Goal: Information Seeking & Learning: Learn about a topic

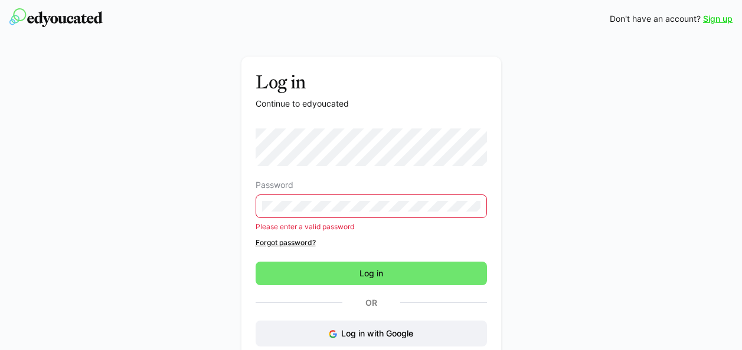
click at [356, 320] on div "Password Please enter a valid password Forgot password? Log in Or Log in with G…" at bounding box center [370, 252] width 231 height 247
click at [404, 333] on span "Log in with Google" at bounding box center [377, 334] width 72 height 10
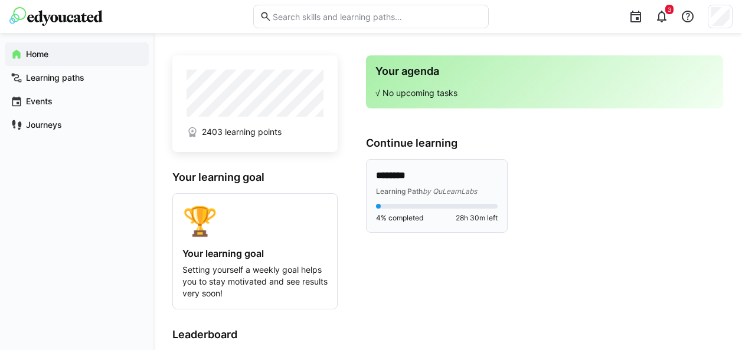
click at [414, 212] on div "4% completed 28h 30m left" at bounding box center [437, 213] width 122 height 19
click at [399, 175] on app-root "**********" at bounding box center [371, 219] width 742 height 439
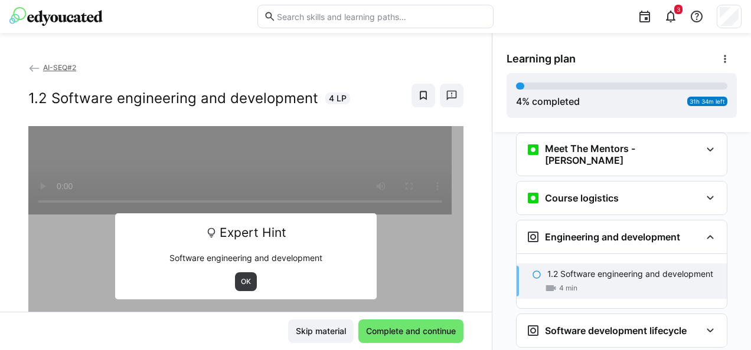
scroll to position [111, 0]
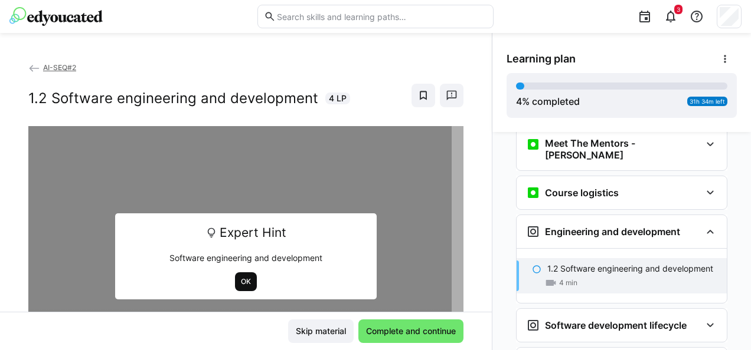
click at [241, 282] on span "OK" at bounding box center [246, 281] width 12 height 9
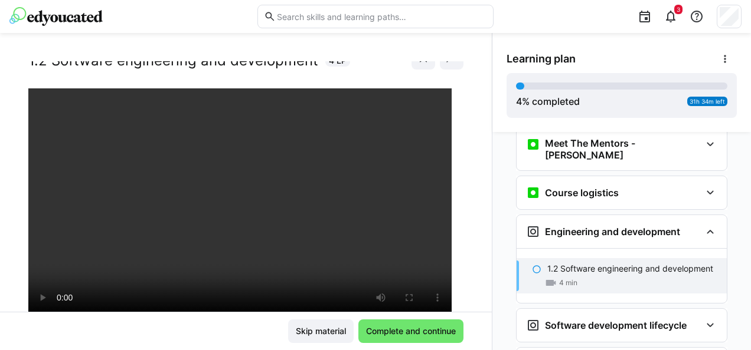
scroll to position [59, 0]
